Goal: Information Seeking & Learning: Learn about a topic

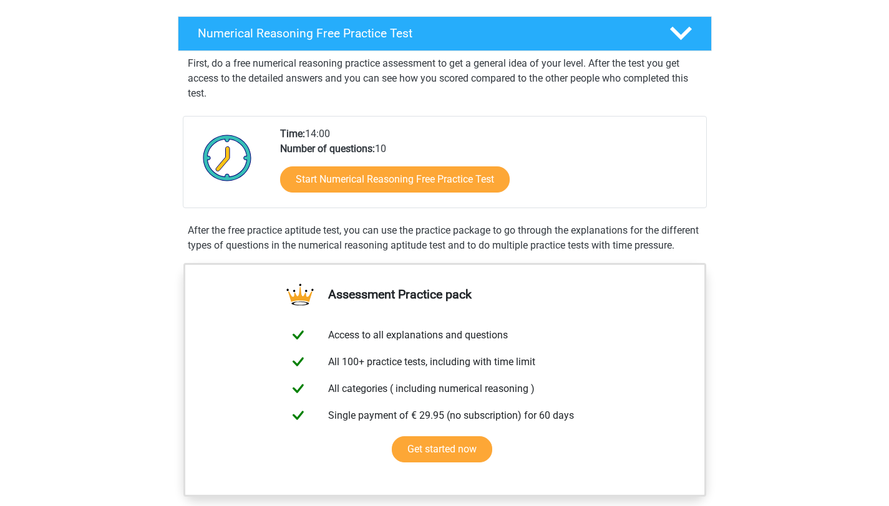
scroll to position [203, 0]
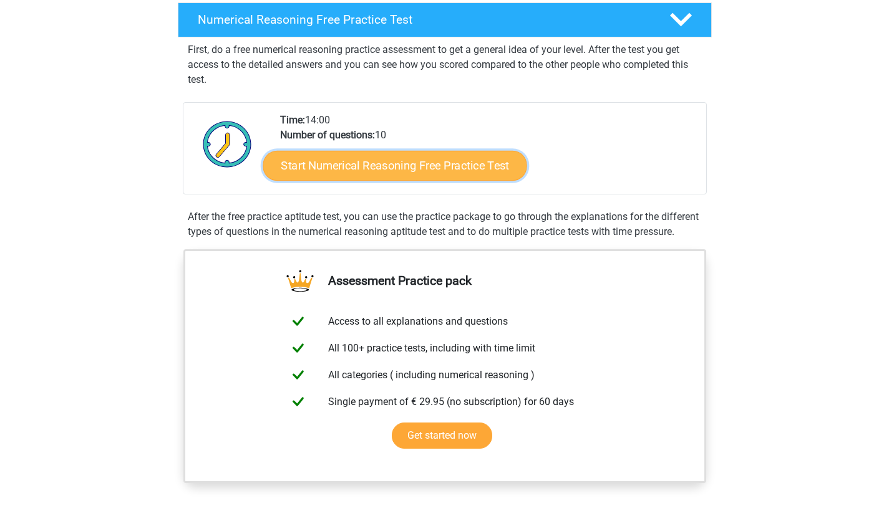
click at [479, 165] on link "Start Numerical Reasoning Free Practice Test" at bounding box center [395, 165] width 264 height 30
click at [400, 169] on link "Start Numerical Reasoning Free Practice Test" at bounding box center [395, 165] width 264 height 30
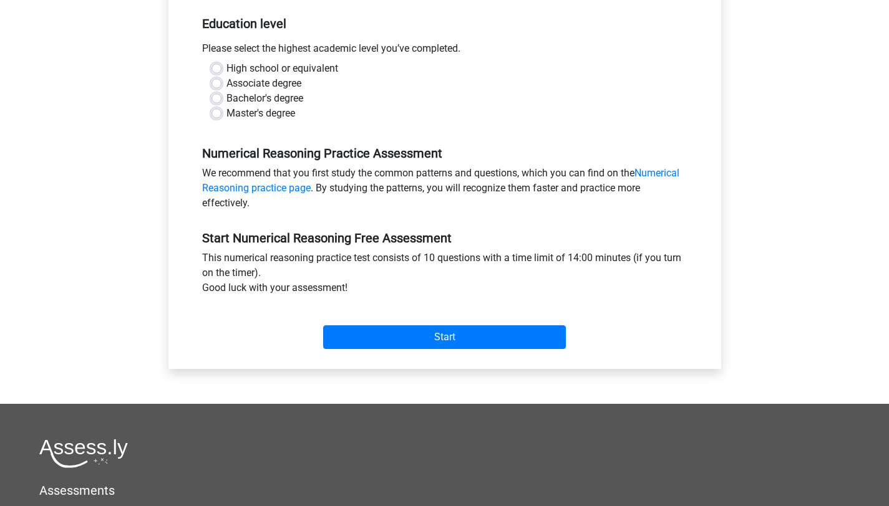
scroll to position [256, 0]
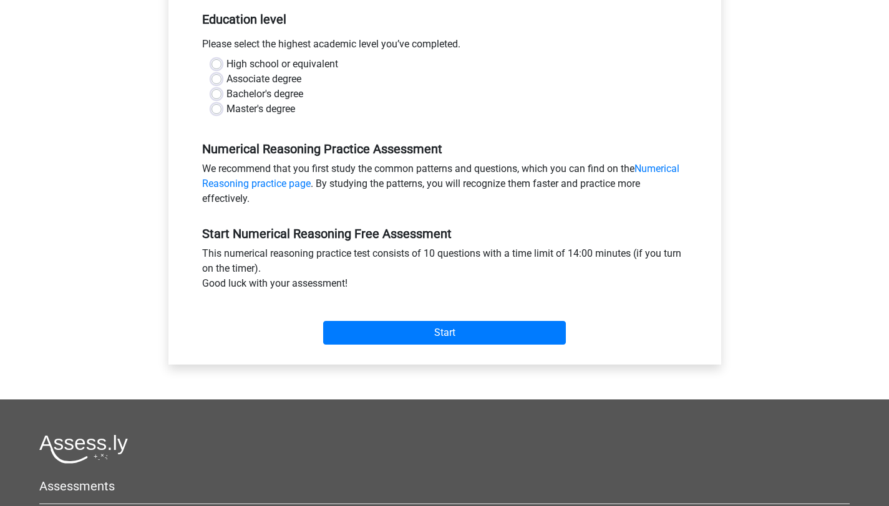
click at [226, 113] on label "Master's degree" at bounding box center [260, 109] width 69 height 15
click at [220, 113] on input "Master's degree" at bounding box center [216, 108] width 10 height 12
radio input "true"
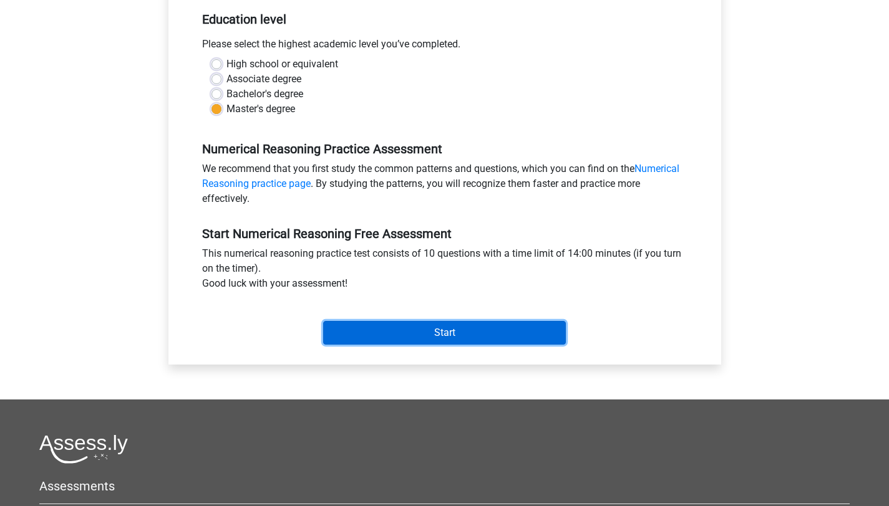
click at [452, 342] on input "Start" at bounding box center [444, 333] width 243 height 24
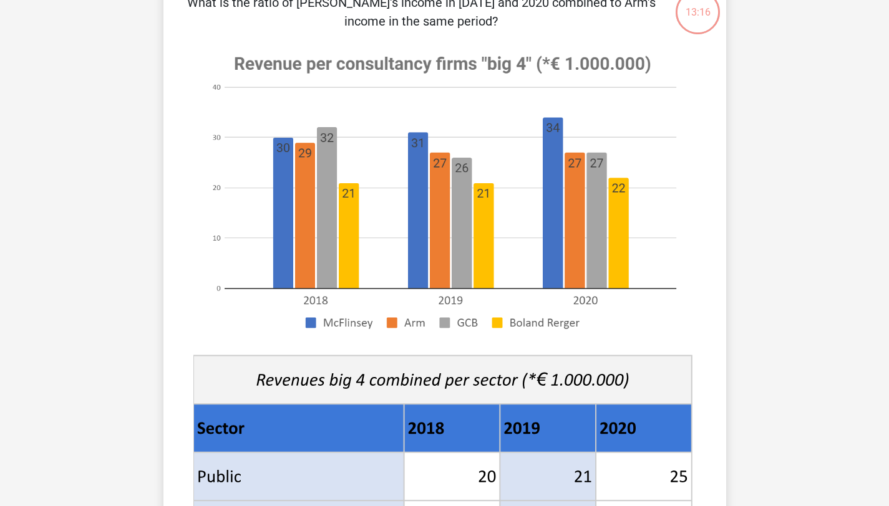
scroll to position [92, 0]
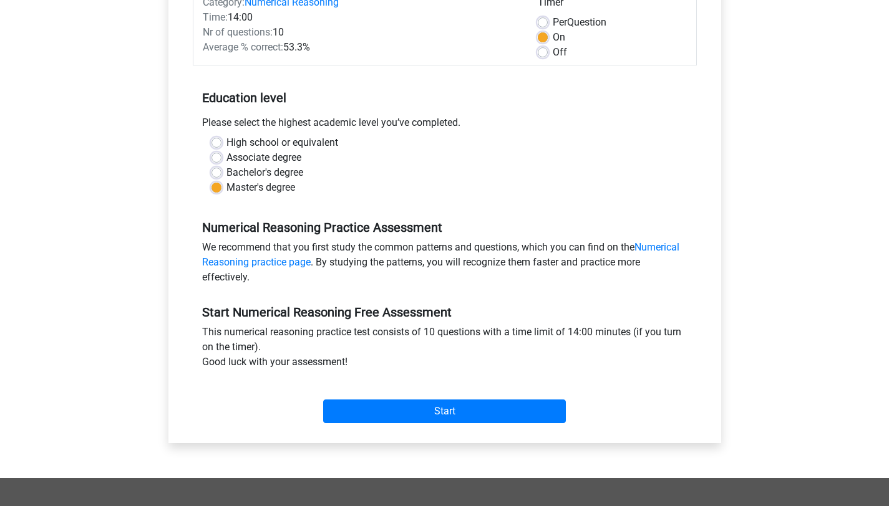
scroll to position [289, 0]
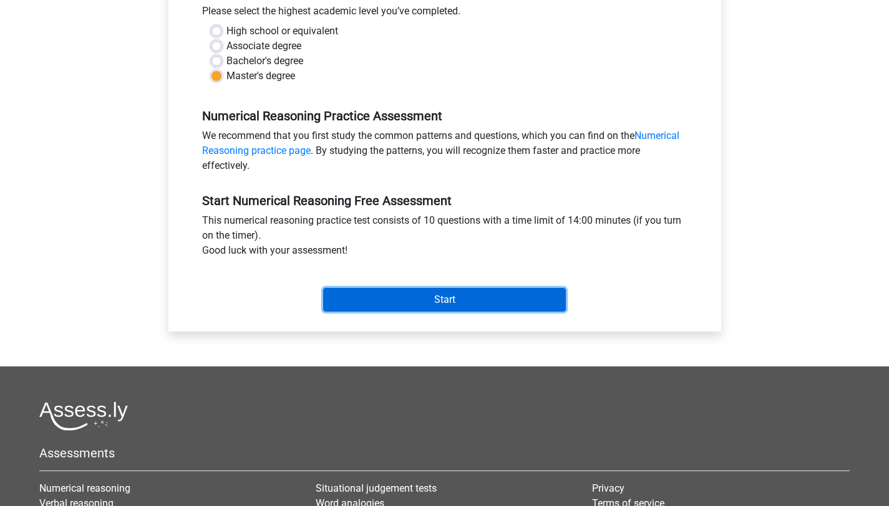
click at [490, 299] on input "Start" at bounding box center [444, 300] width 243 height 24
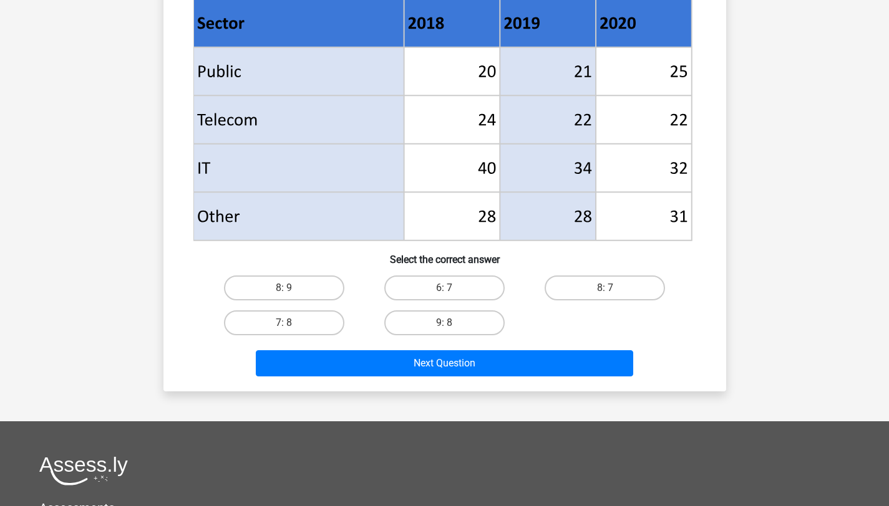
scroll to position [511, 0]
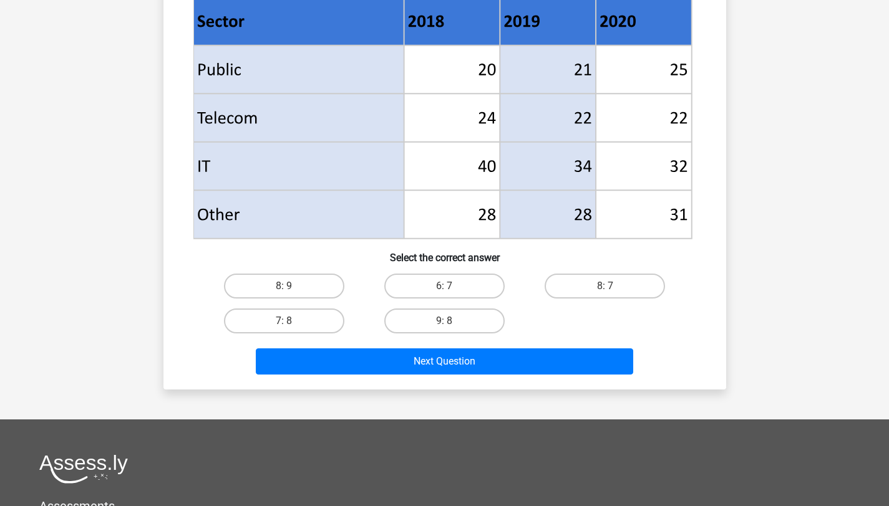
click at [611, 291] on input "8: 7" at bounding box center [609, 290] width 8 height 8
radio input "true"
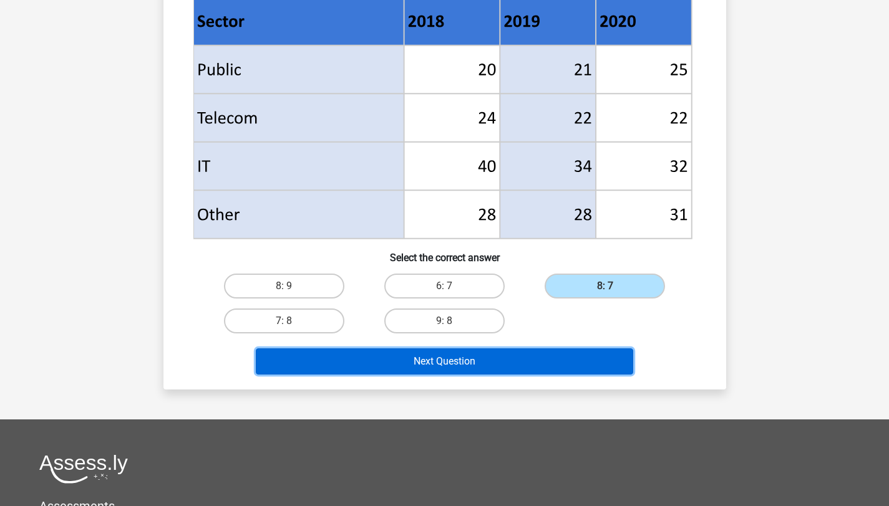
click at [569, 369] on button "Next Question" at bounding box center [444, 362] width 377 height 26
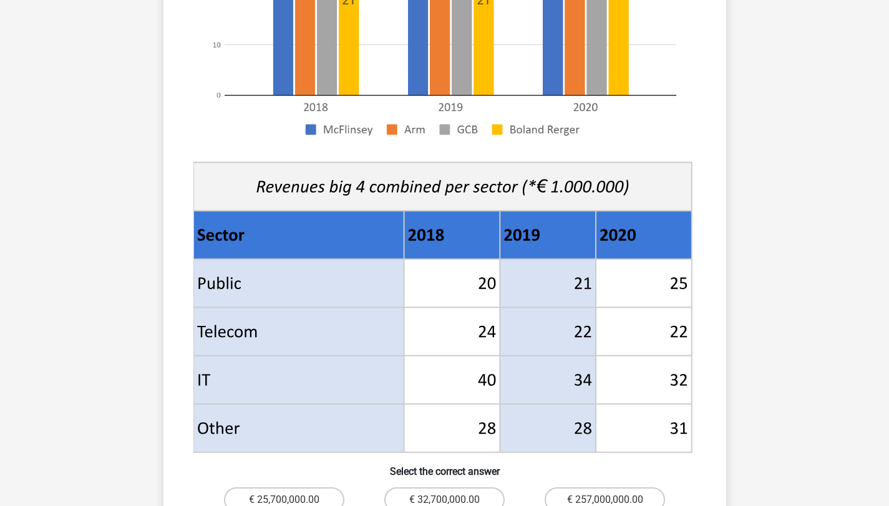
scroll to position [389, 0]
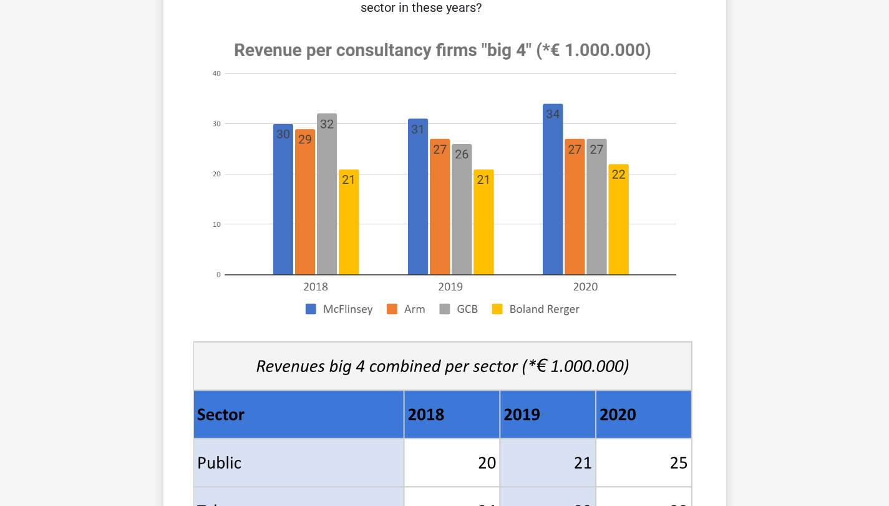
click at [878, 218] on div "Register Nederlands English" at bounding box center [444, 494] width 889 height 1298
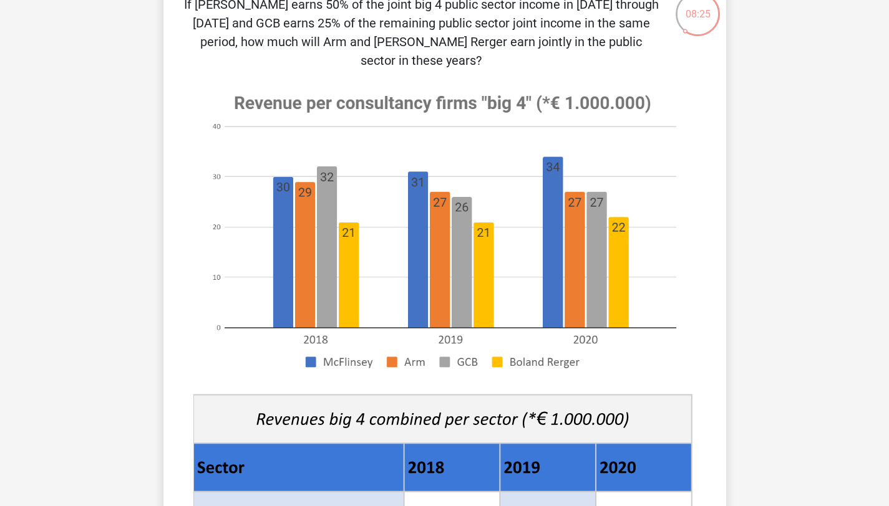
drag, startPoint x: 878, startPoint y: 218, endPoint x: 890, endPoint y: 162, distance: 56.9
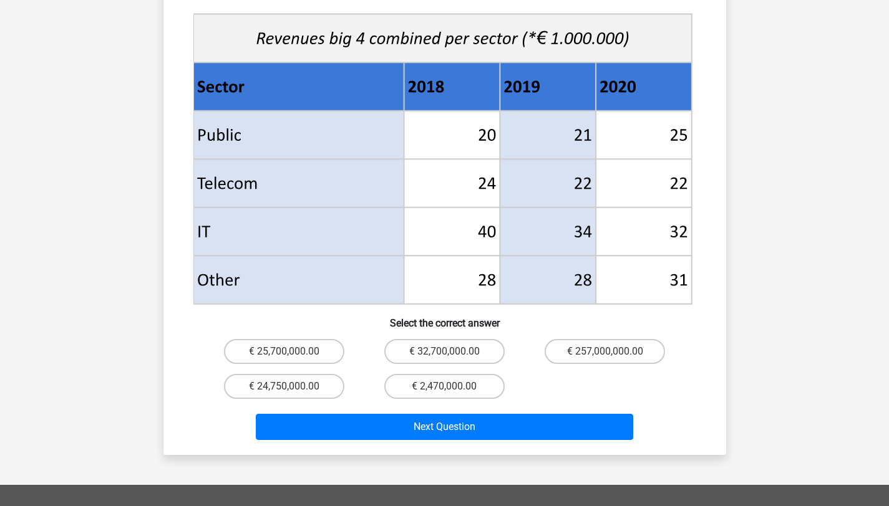
scroll to position [512, 0]
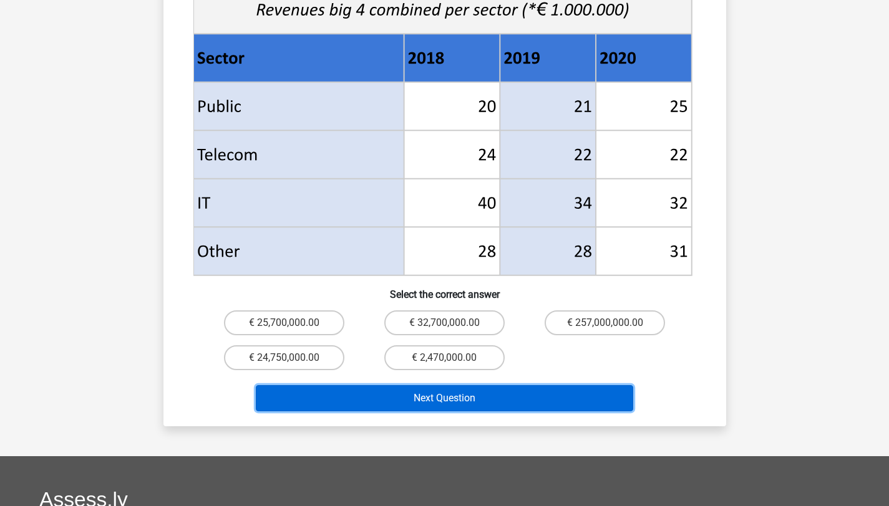
click at [411, 390] on button "Next Question" at bounding box center [444, 398] width 377 height 26
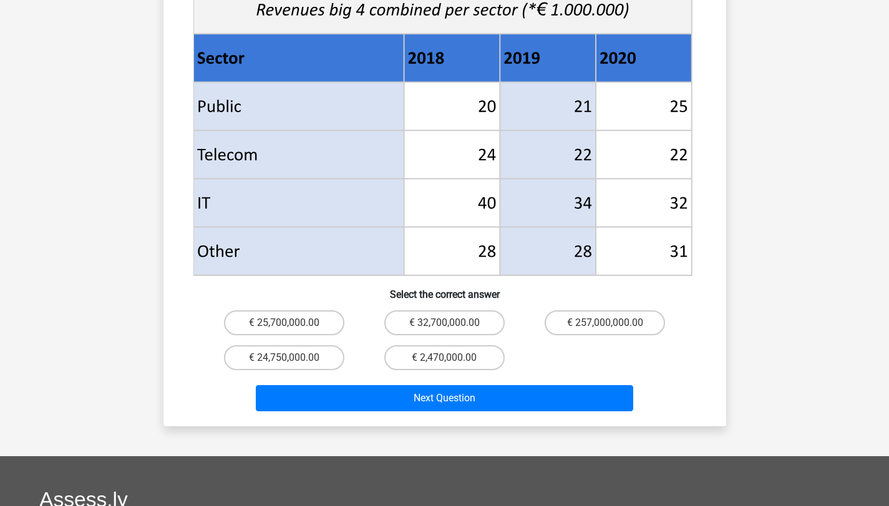
click at [697, 375] on div "Next Question" at bounding box center [444, 395] width 523 height 41
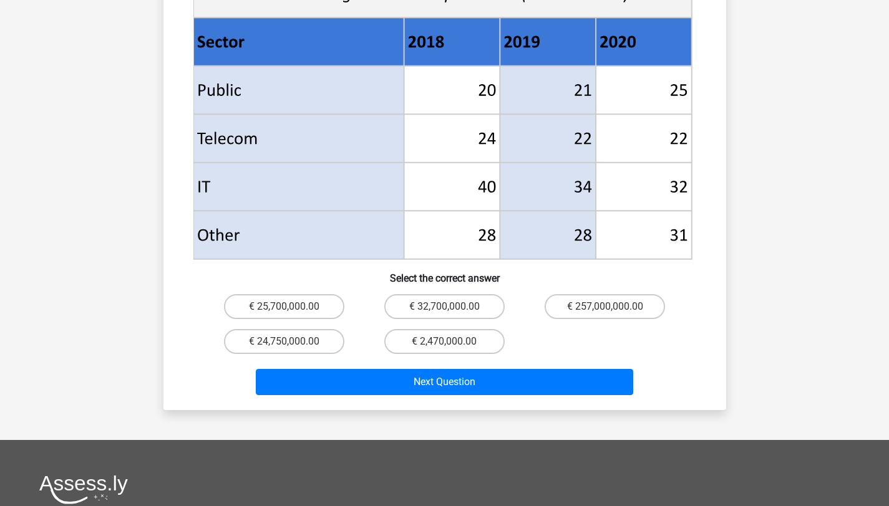
scroll to position [530, 0]
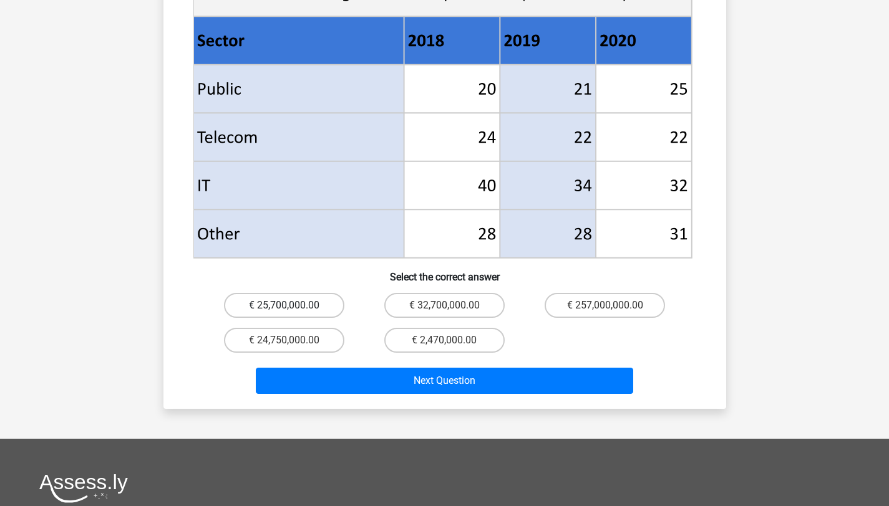
click at [307, 293] on label "€ 25,700,000.00" at bounding box center [284, 305] width 120 height 25
click at [292, 306] on input "€ 25,700,000.00" at bounding box center [288, 310] width 8 height 8
radio input "true"
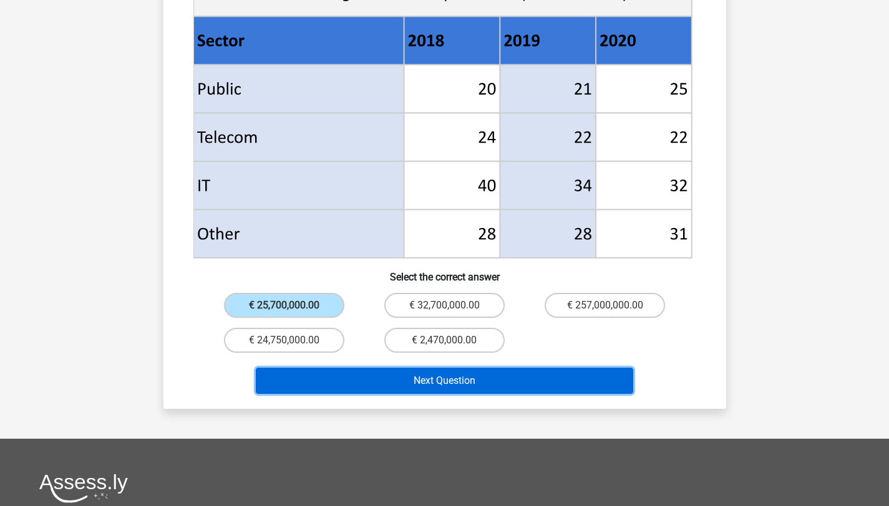
click at [591, 368] on button "Next Question" at bounding box center [444, 381] width 377 height 26
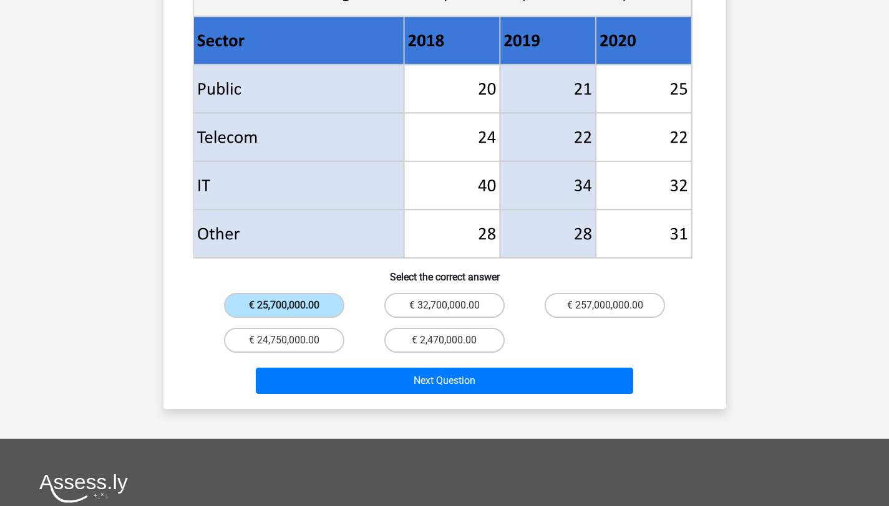
click at [327, 293] on label "€ 25,700,000.00" at bounding box center [284, 305] width 120 height 25
click at [292, 306] on input "€ 25,700,000.00" at bounding box center [288, 310] width 8 height 8
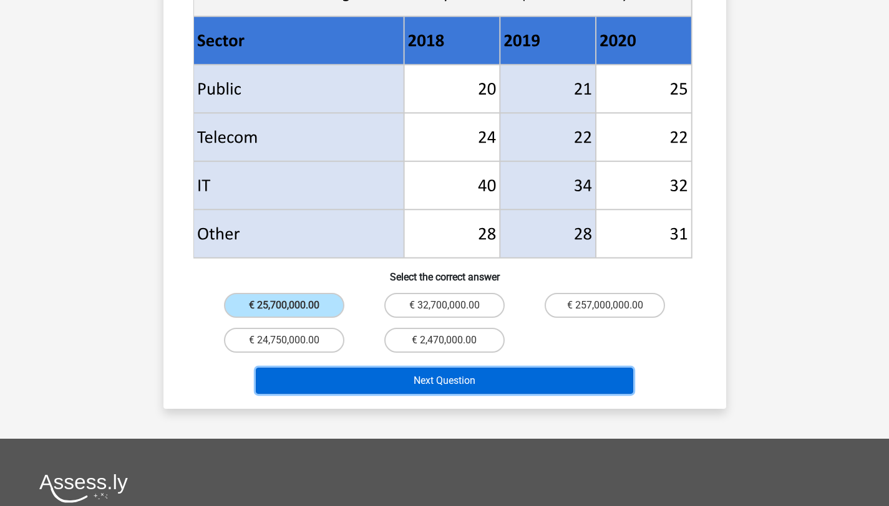
click at [348, 368] on button "Next Question" at bounding box center [444, 381] width 377 height 26
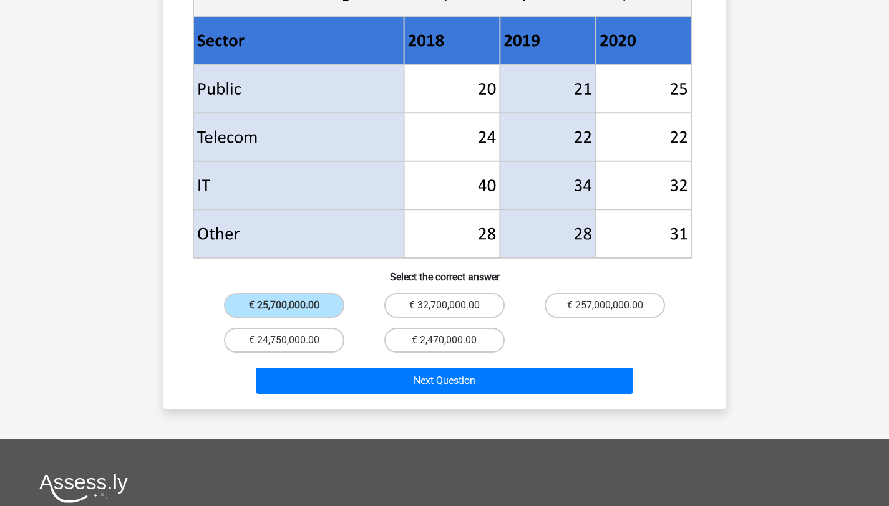
click at [368, 323] on div "€ 2,470,000.00" at bounding box center [444, 340] width 160 height 35
click at [442, 293] on label "€ 32,700,000.00" at bounding box center [444, 305] width 120 height 25
click at [444, 306] on input "€ 32,700,000.00" at bounding box center [448, 310] width 8 height 8
radio input "true"
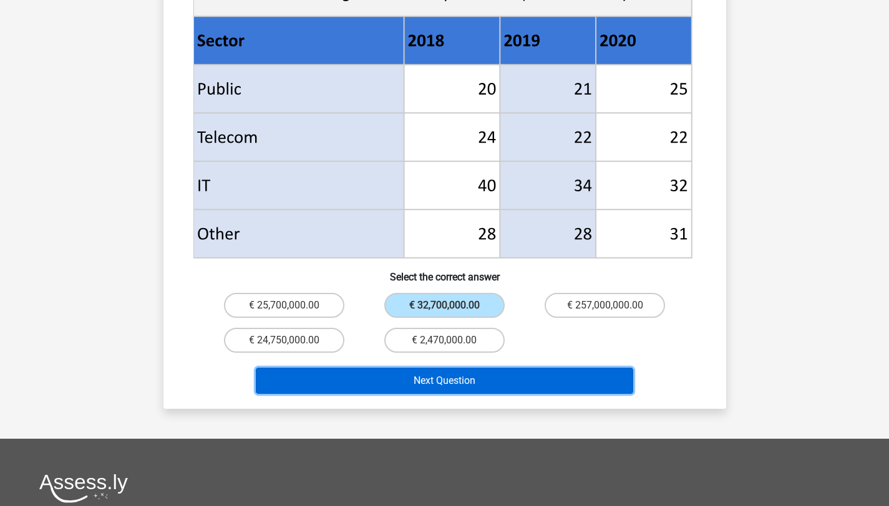
click at [423, 368] on button "Next Question" at bounding box center [444, 381] width 377 height 26
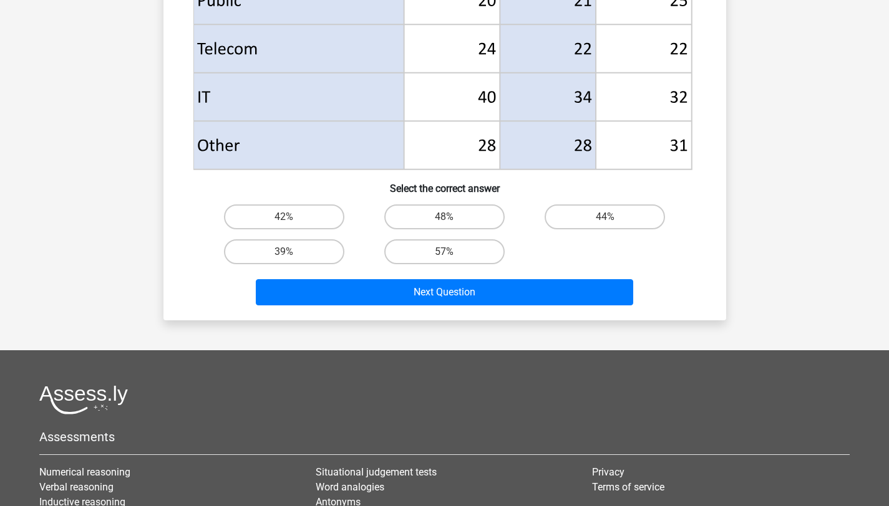
scroll to position [588, 0]
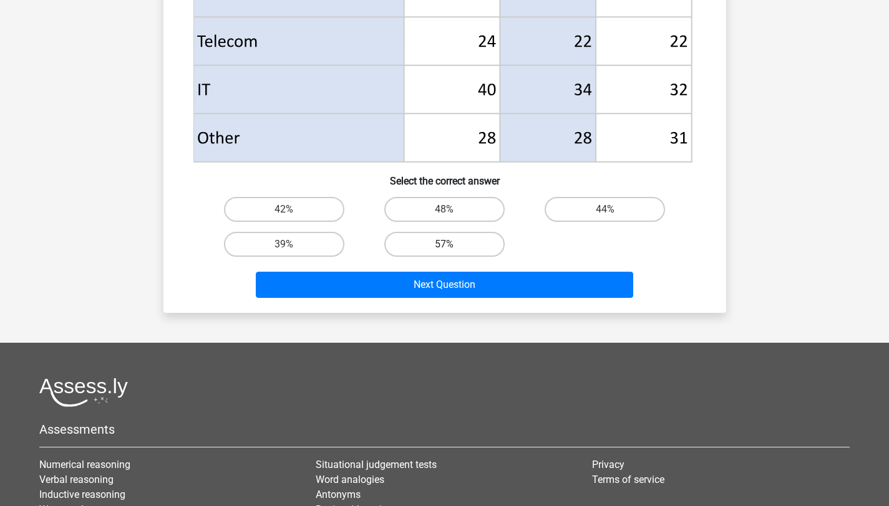
click at [440, 256] on label "57%" at bounding box center [444, 244] width 120 height 25
click at [444, 253] on input "57%" at bounding box center [448, 249] width 8 height 8
radio input "true"
click at [441, 251] on label "57%" at bounding box center [444, 244] width 120 height 25
click at [444, 251] on input "57%" at bounding box center [448, 249] width 8 height 8
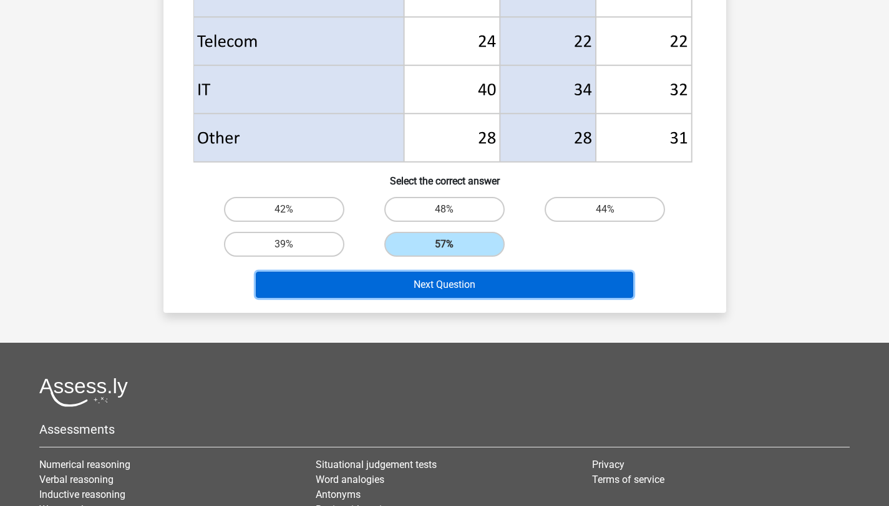
click at [445, 293] on button "Next Question" at bounding box center [444, 285] width 377 height 26
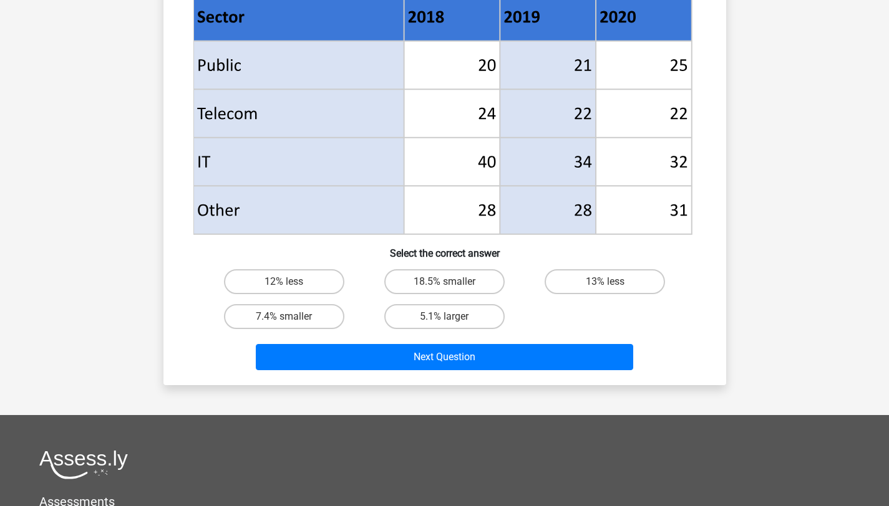
scroll to position [0, 0]
